Goal: Find specific page/section: Find specific page/section

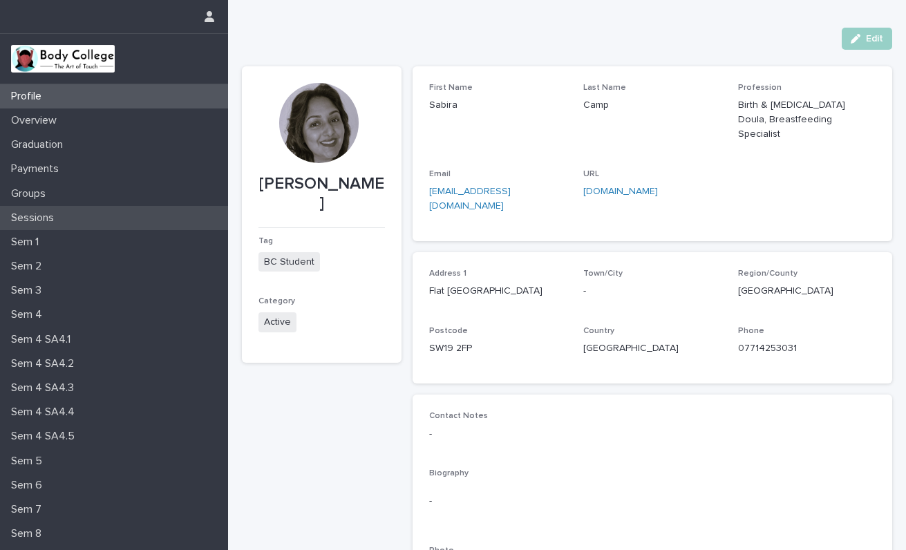
click at [53, 214] on p "Sessions" at bounding box center [35, 217] width 59 height 13
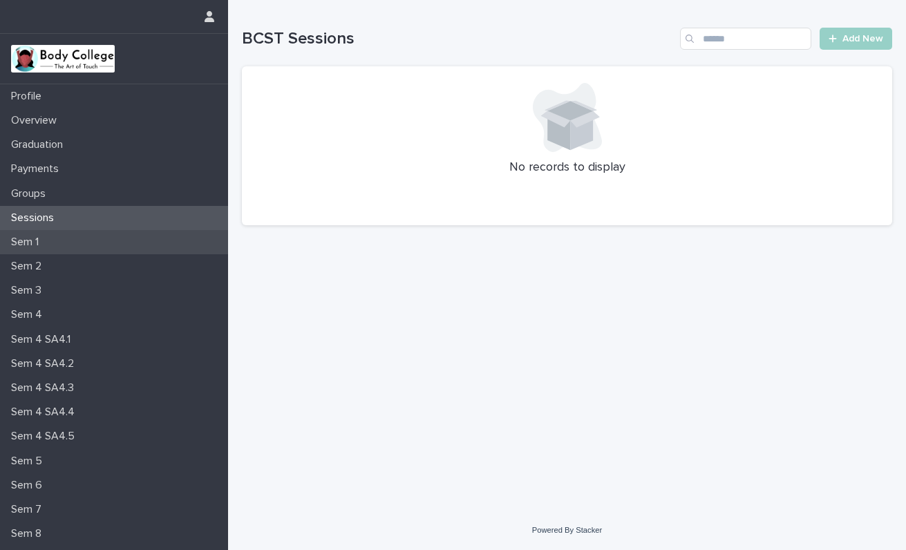
click at [51, 241] on div "Sem 1" at bounding box center [114, 242] width 228 height 24
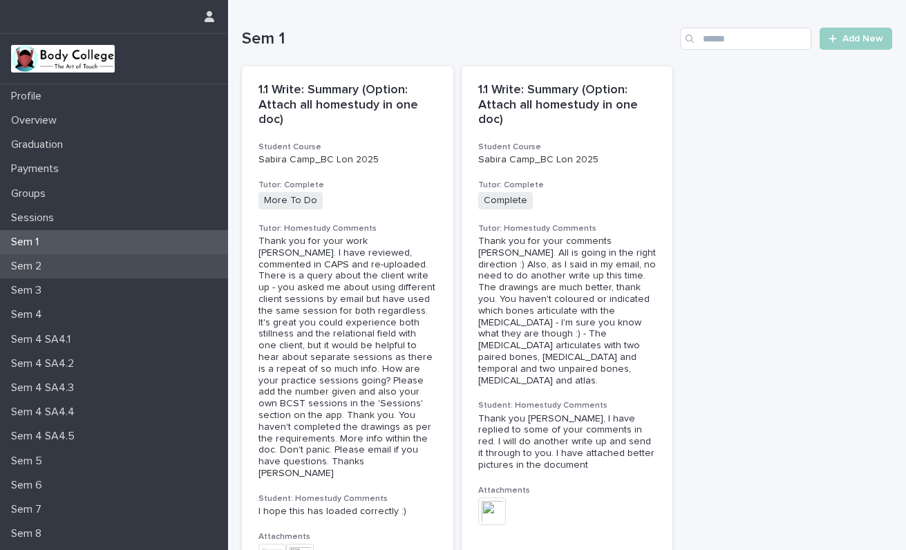
click at [37, 267] on p "Sem 2" at bounding box center [29, 266] width 47 height 13
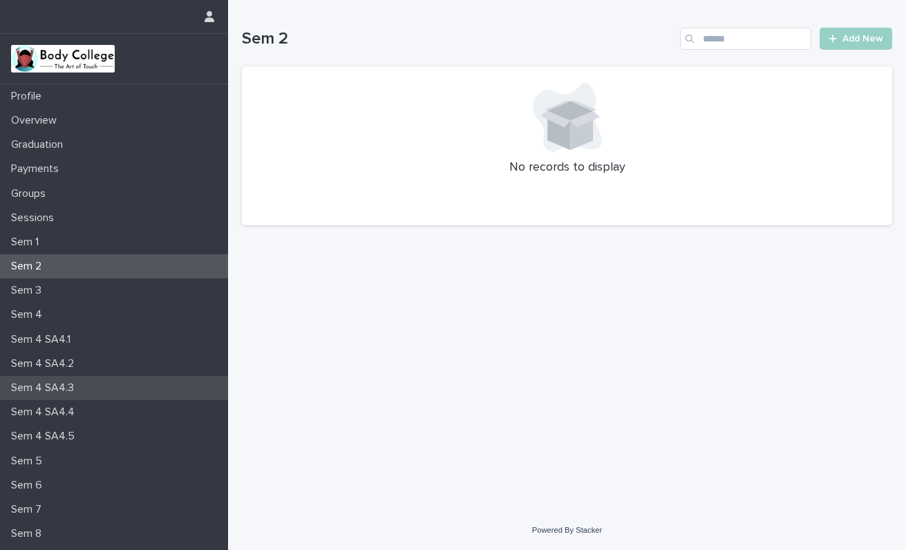
scroll to position [69, 0]
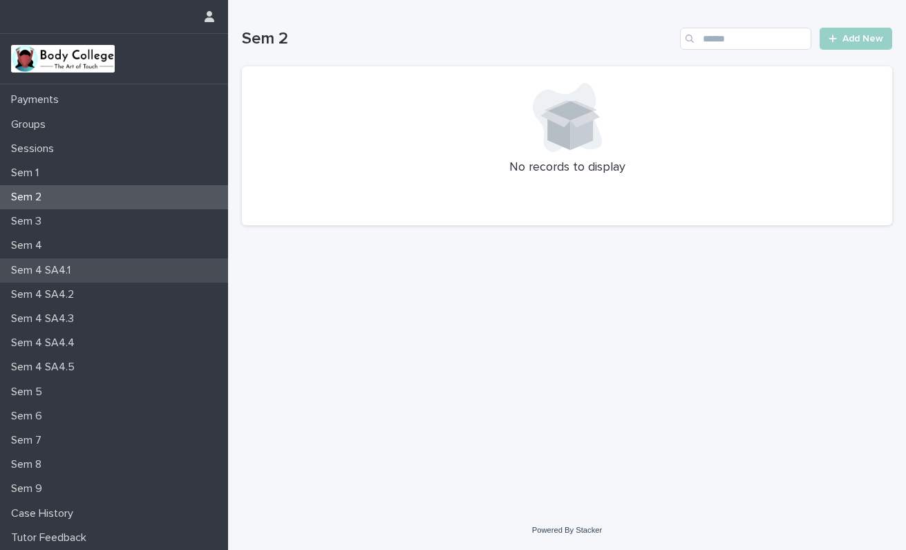
click at [57, 271] on p "Sem 4 SA4.1" at bounding box center [44, 270] width 76 height 13
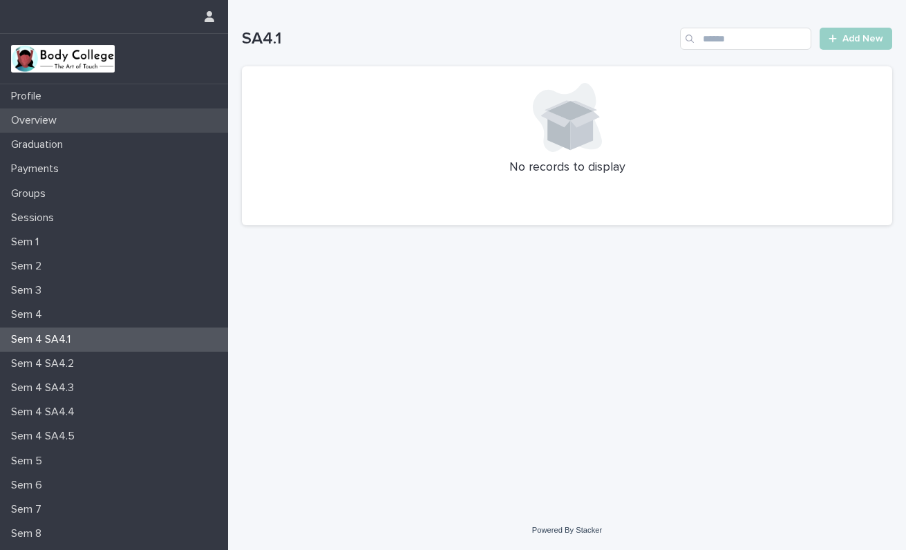
click at [37, 119] on p "Overview" at bounding box center [37, 120] width 62 height 13
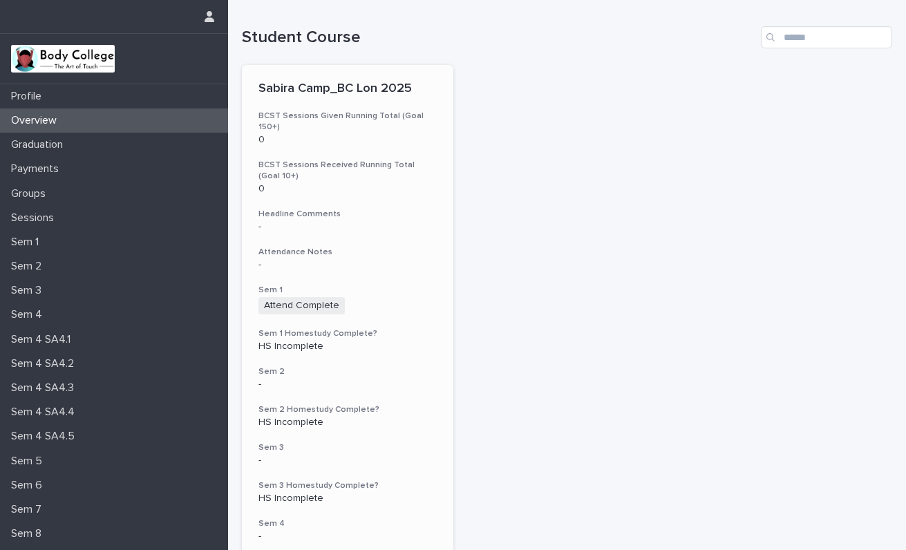
scroll to position [6, 0]
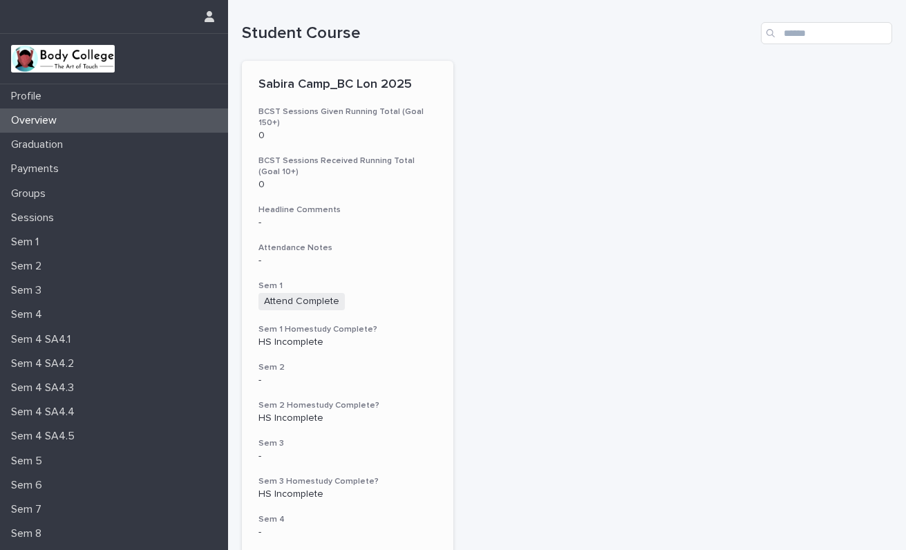
click at [292, 324] on h3 "Sem 1 Homestudy Complete?" at bounding box center [347, 329] width 178 height 11
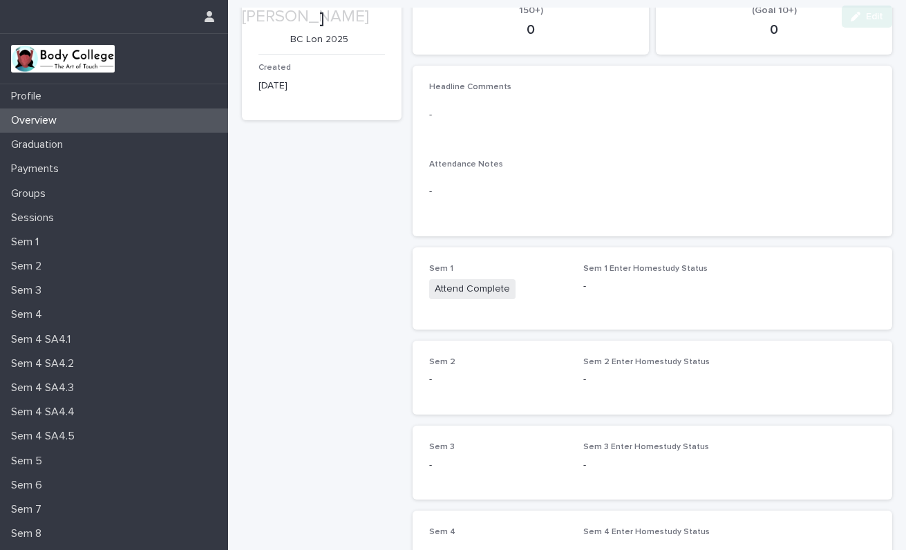
scroll to position [97, 0]
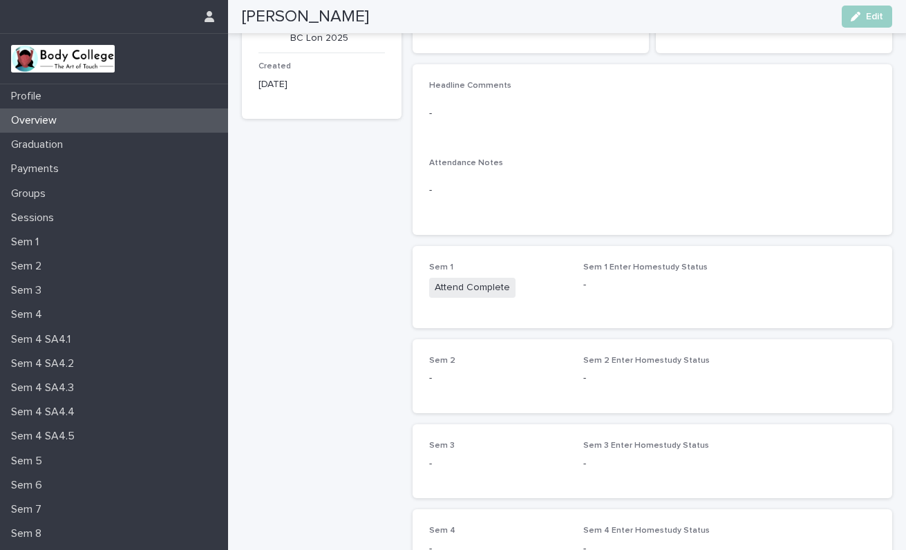
click at [469, 287] on span "Attend Complete" at bounding box center [472, 288] width 86 height 20
click at [626, 282] on p "-" at bounding box center [652, 285] width 138 height 15
click at [50, 122] on p "Overview" at bounding box center [37, 120] width 62 height 13
